Goal: Information Seeking & Learning: Learn about a topic

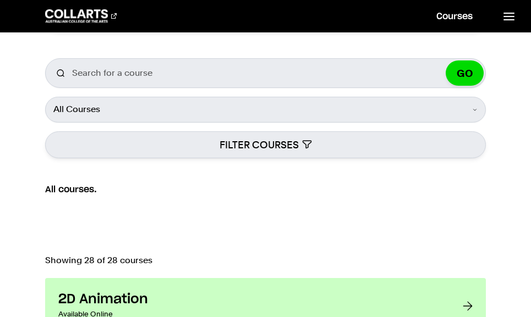
scroll to position [165, 0]
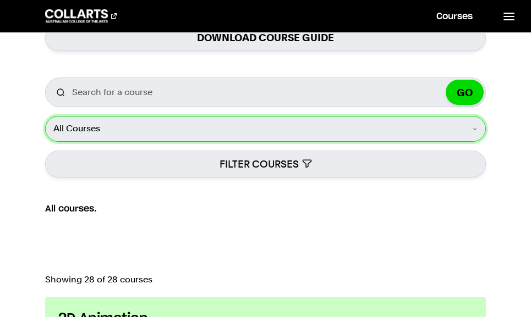
click at [164, 141] on select "All Courses Undergraduate Postgraduate Short Courses Online" at bounding box center [265, 128] width 441 height 25
click at [467, 141] on select "All Courses Undergraduate Postgraduate Short Courses Online" at bounding box center [265, 128] width 441 height 25
select select "Online"
click at [45, 137] on select "All Courses Undergraduate Postgraduate Short Courses Online" at bounding box center [265, 128] width 441 height 25
radio input "false"
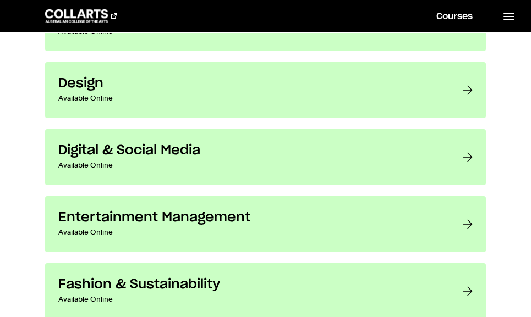
scroll to position [660, 0]
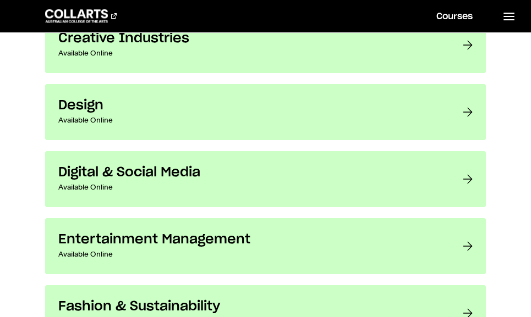
click at [165, 194] on p "Available Online" at bounding box center [249, 187] width 382 height 13
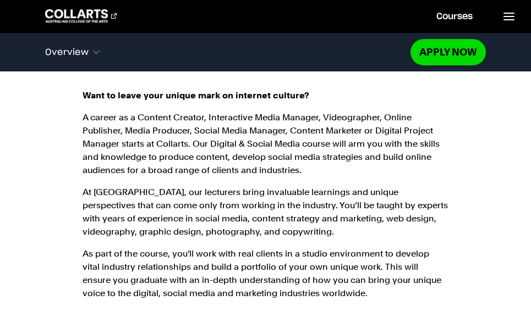
scroll to position [935, 0]
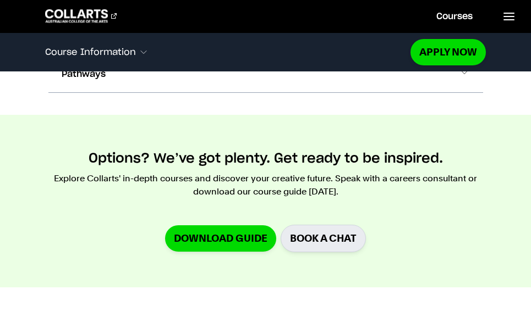
scroll to position [1375, 0]
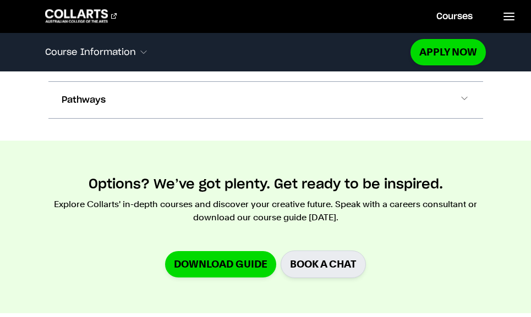
click at [261, 45] on button "Fees & Scholarships" at bounding box center [265, 26] width 435 height 36
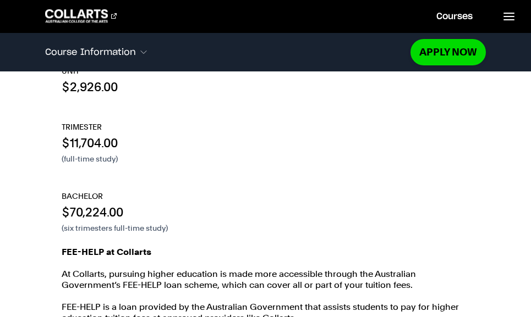
scroll to position [1450, 0]
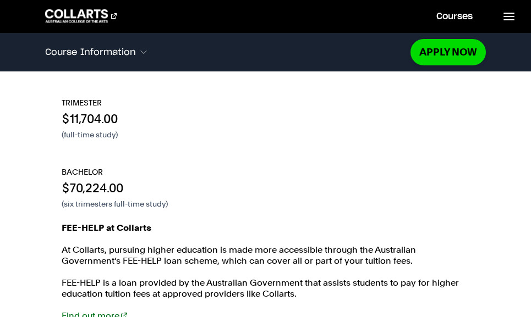
click at [255, 147] on div "Local Student Fee Breakdown Switch to International Student UNIT $2,926.00 TRIM…" at bounding box center [265, 157] width 435 height 374
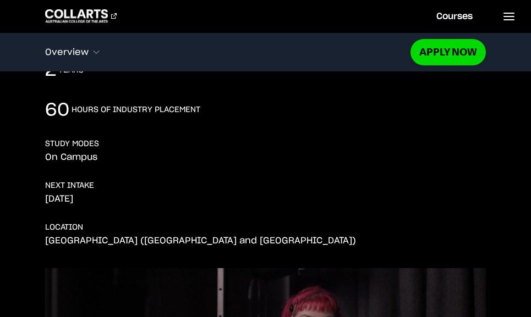
scroll to position [220, 0]
